Goal: Check status: Check status

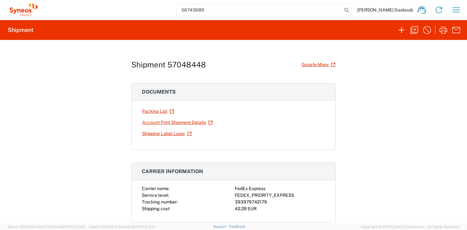
type input "56743689"
click at [176, 133] on link "Shipping Label Laser" at bounding box center [167, 133] width 50 height 11
click at [260, 12] on input "search" at bounding box center [260, 10] width 166 height 12
paste input "56743689"
type input "56743689"
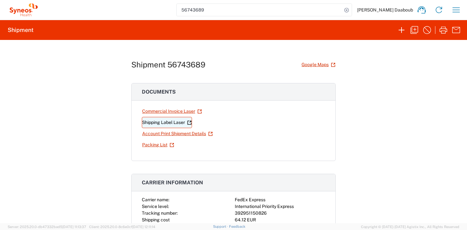
click at [170, 121] on link "Shipping Label Laser" at bounding box center [167, 122] width 50 height 11
